Goal: Navigation & Orientation: Find specific page/section

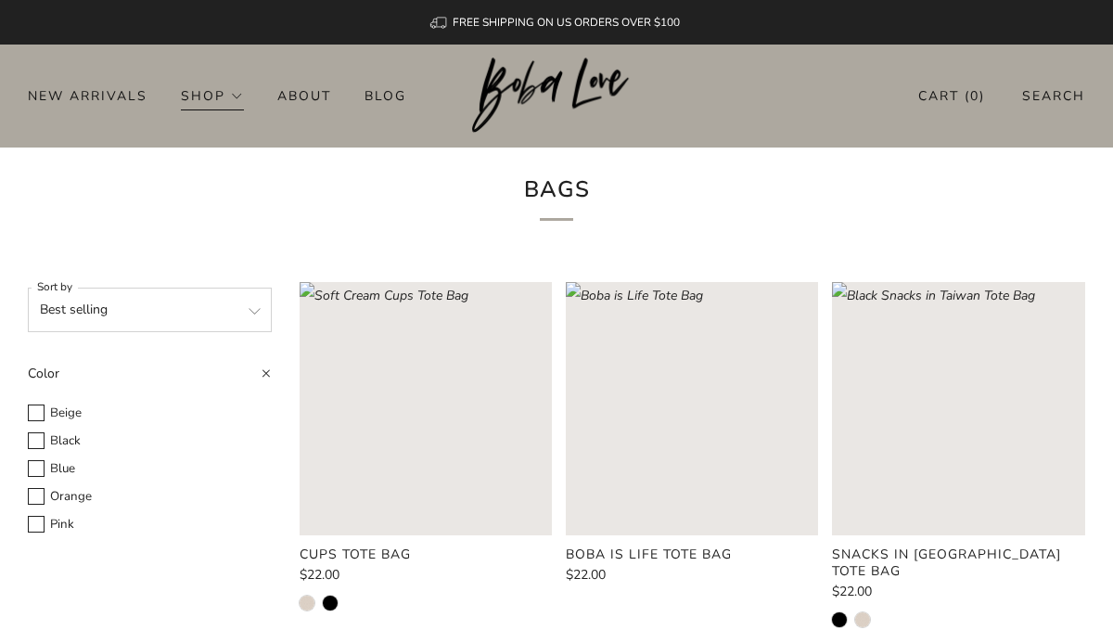
click at [221, 95] on link "Shop" at bounding box center [212, 96] width 63 height 30
click at [236, 95] on link "Shop" at bounding box center [212, 96] width 63 height 30
click at [218, 109] on link "Shop" at bounding box center [212, 96] width 63 height 30
click at [293, 108] on link "About" at bounding box center [304, 96] width 54 height 30
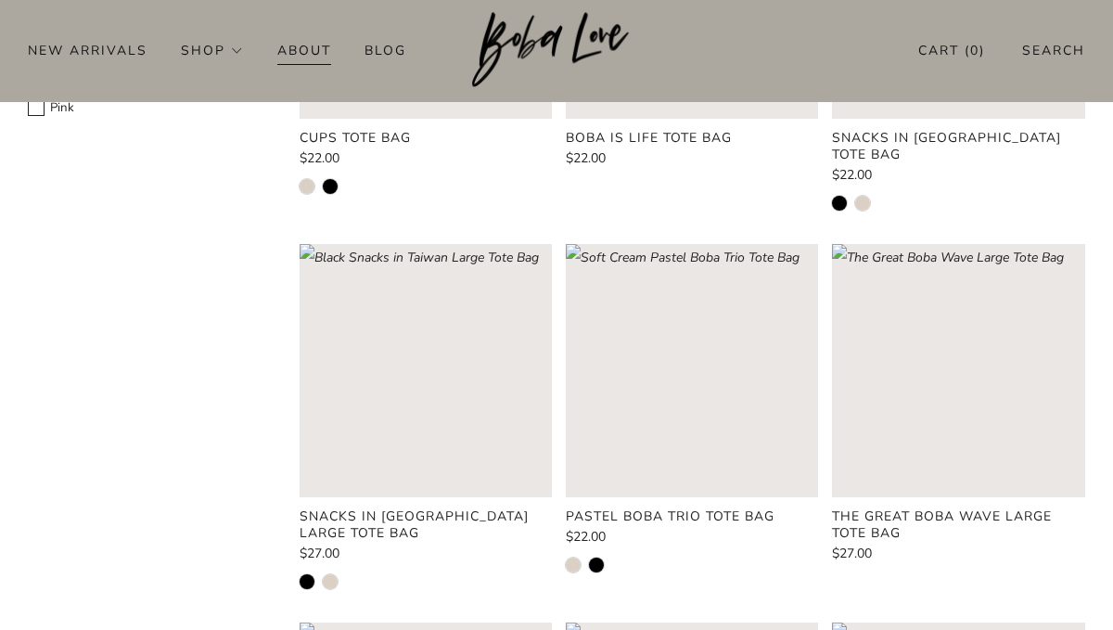
scroll to position [417, 0]
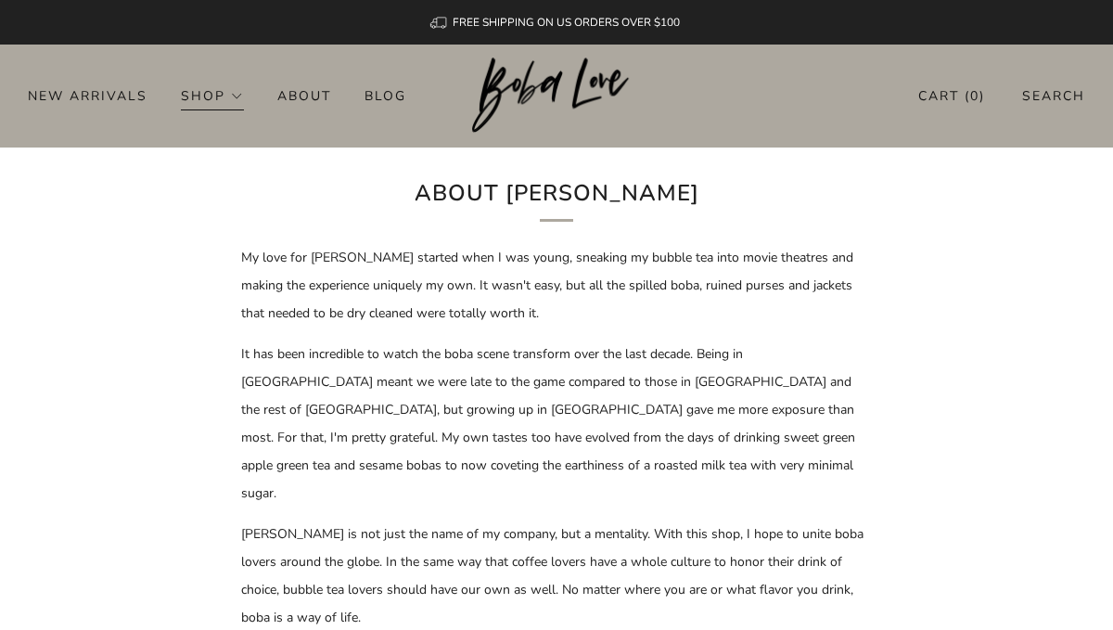
click at [194, 88] on link "Shop" at bounding box center [212, 96] width 63 height 30
click at [214, 109] on link "Shop" at bounding box center [212, 96] width 63 height 30
